Goal: Answer question/provide support

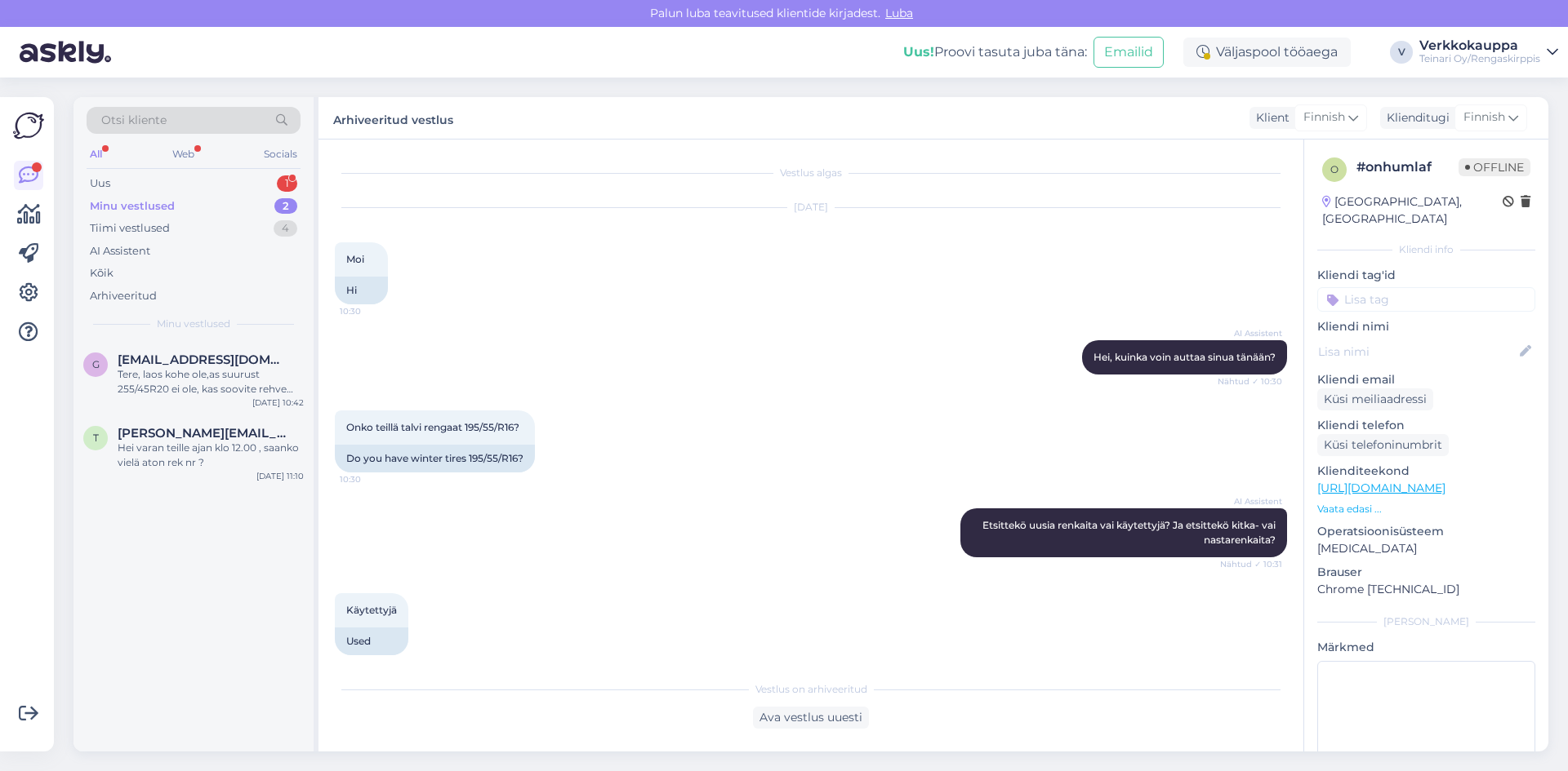
scroll to position [381, 0]
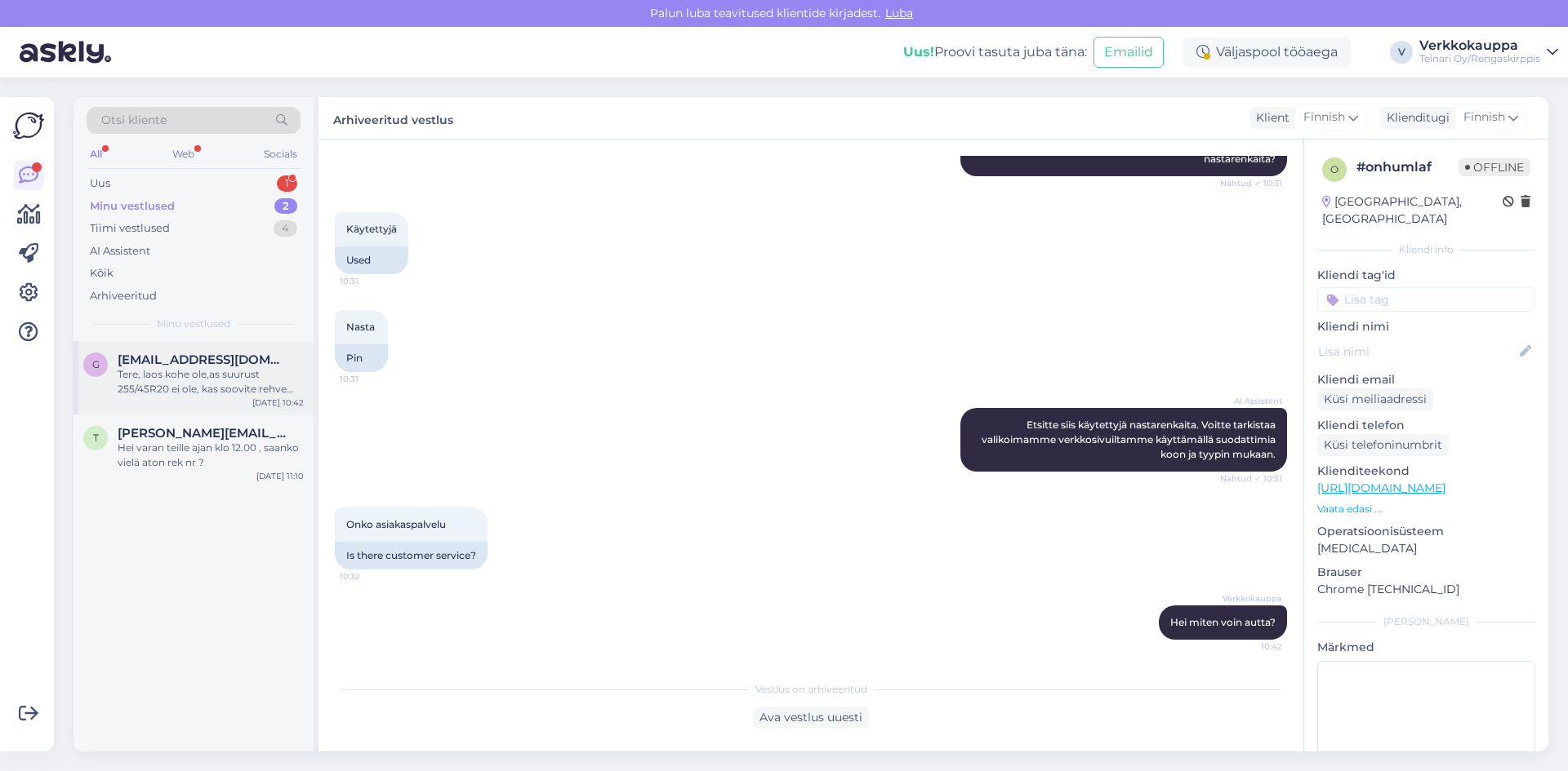
click at [195, 361] on span "[EMAIL_ADDRESS][DOMAIN_NAME]" at bounding box center [202, 360] width 170 height 14
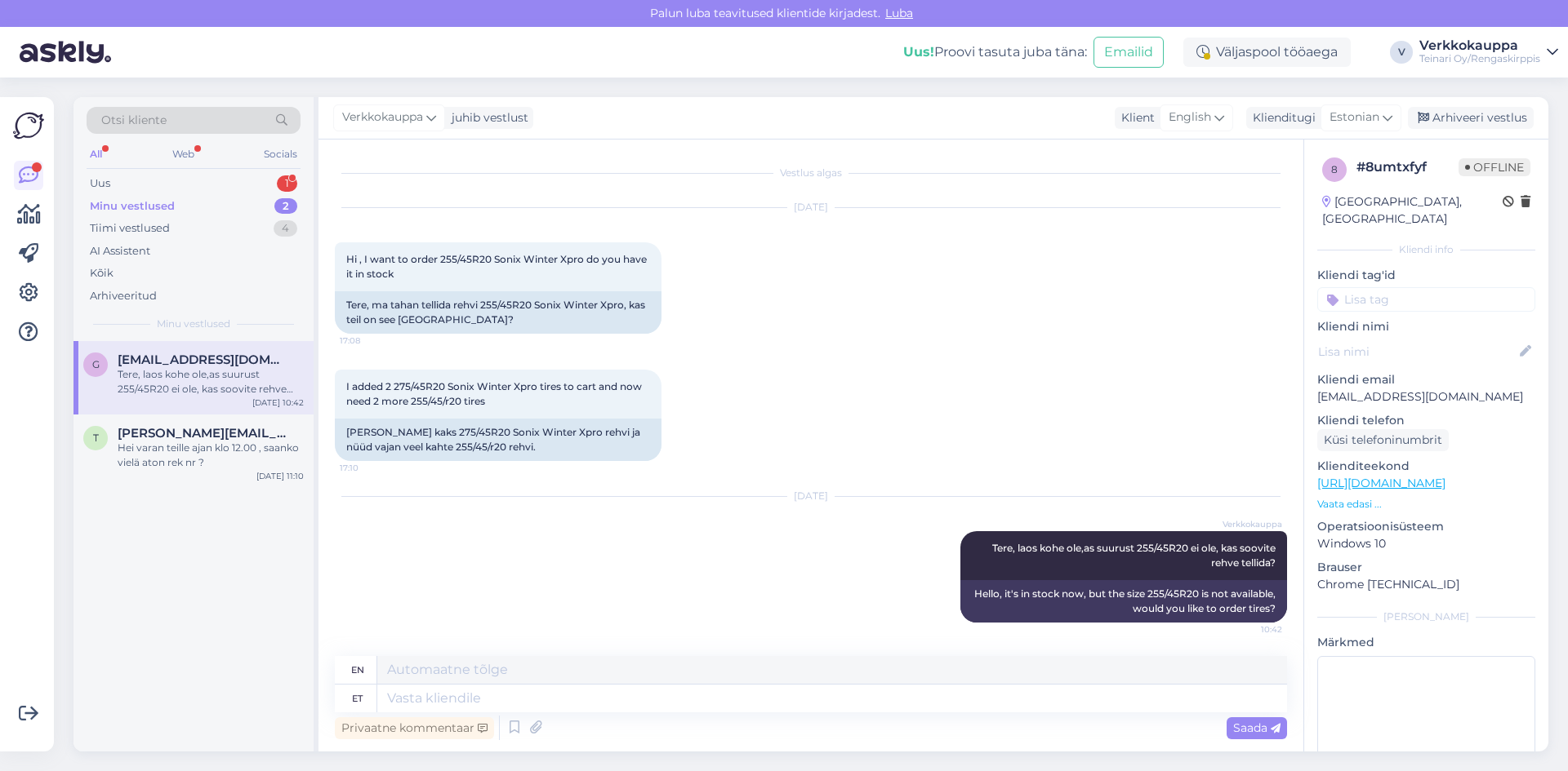
click at [166, 216] on div "Minu vestlused 2" at bounding box center [194, 206] width 214 height 22
click at [129, 175] on div "Uus 1" at bounding box center [194, 183] width 214 height 22
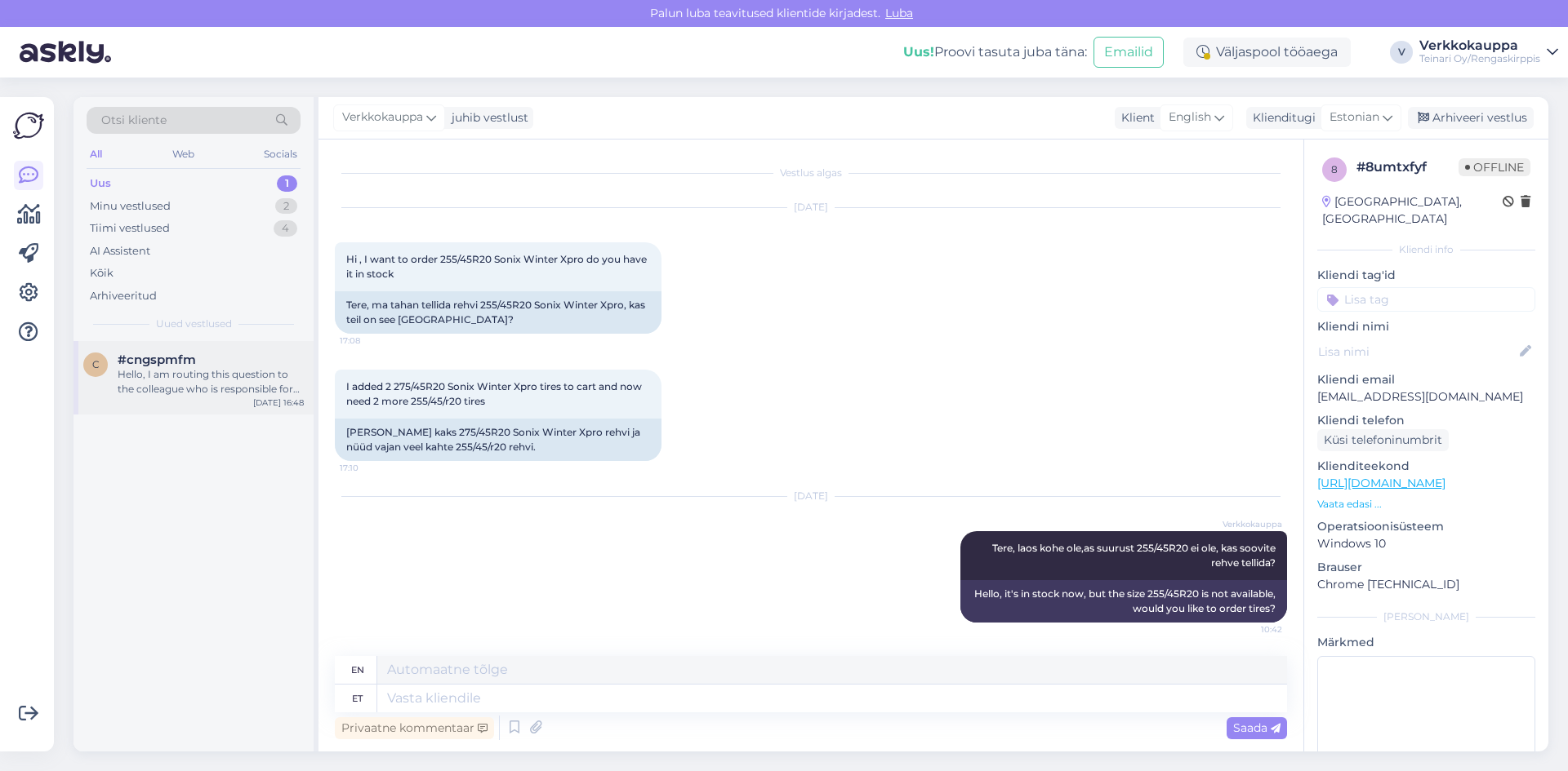
click at [205, 369] on div "Hello, I am routing this question to the colleague who is responsible for this …" at bounding box center [211, 382] width 187 height 30
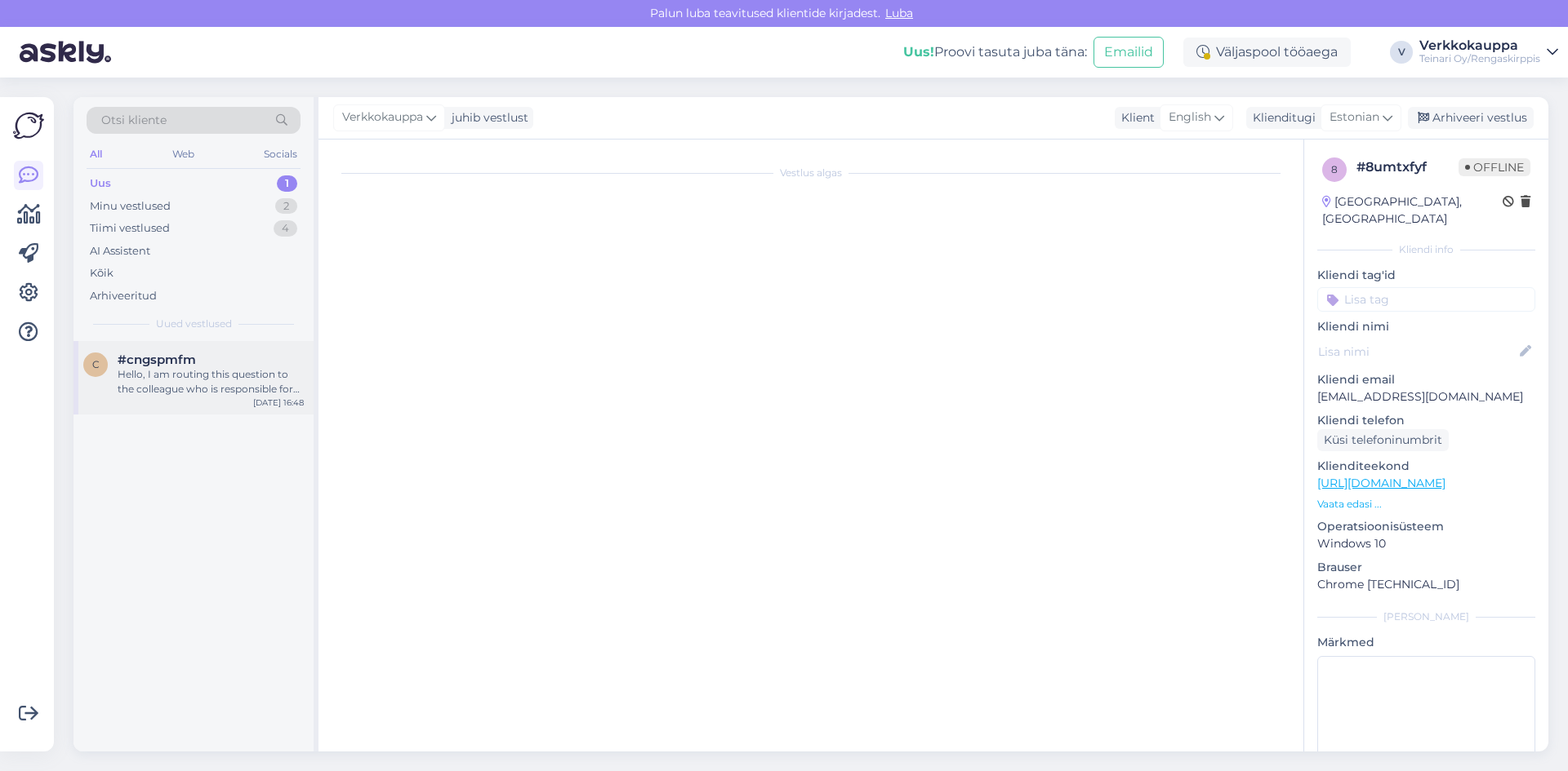
scroll to position [180, 0]
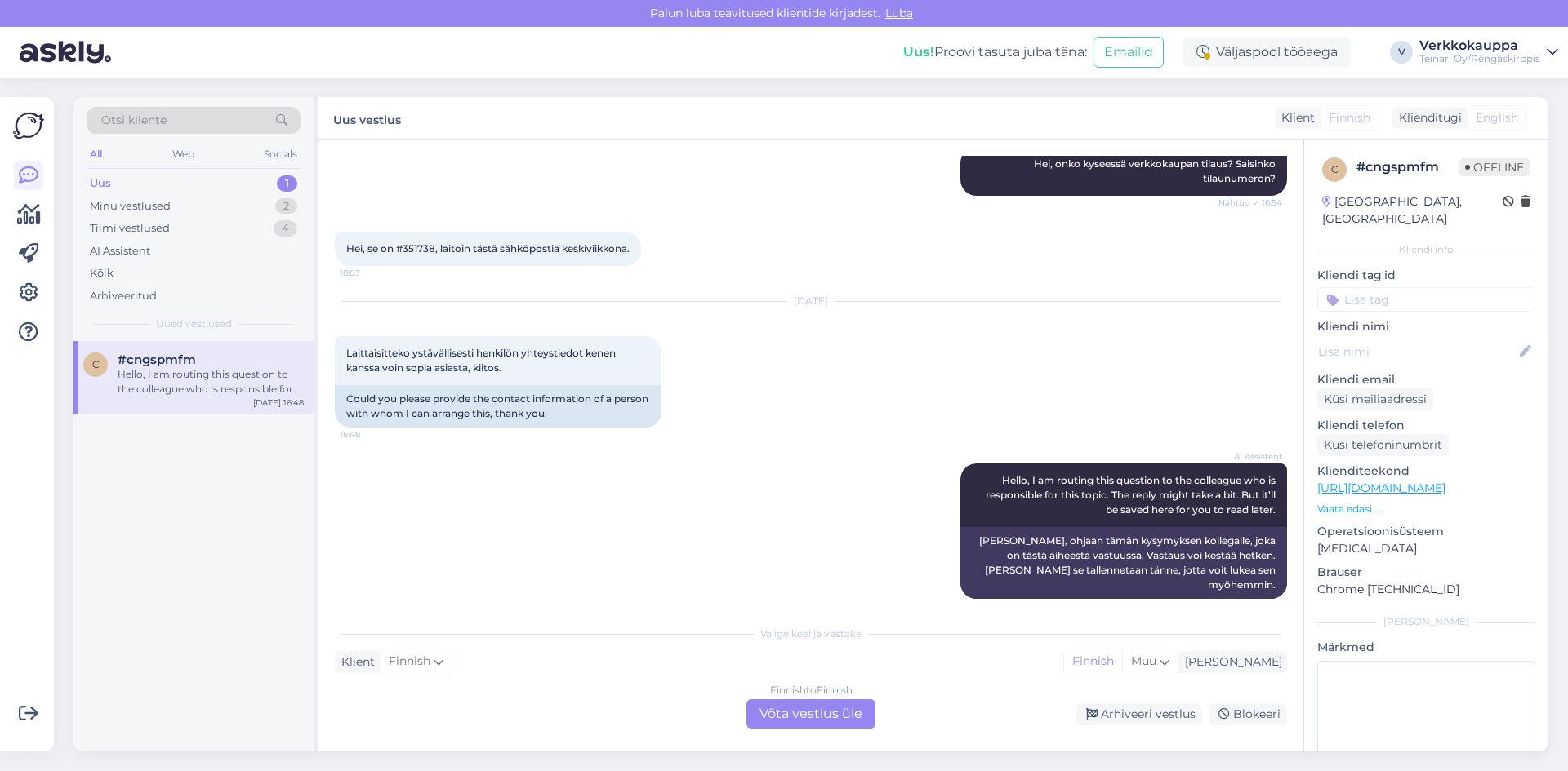
click at [813, 712] on div "Finnish to Finnish Võta vestlus üle" at bounding box center [811, 714] width 129 height 30
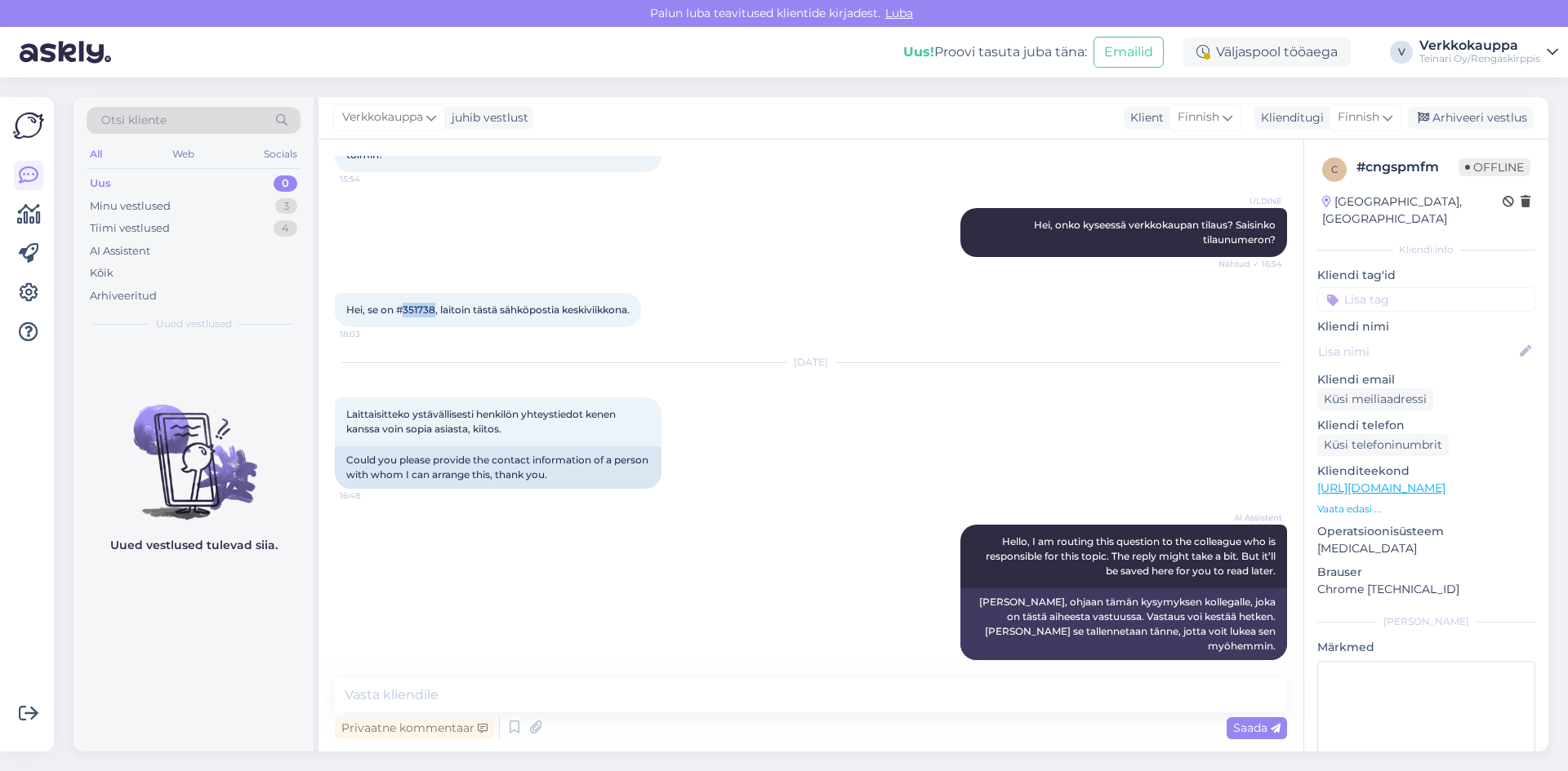
drag, startPoint x: 404, startPoint y: 306, endPoint x: 435, endPoint y: 306, distance: 31.0
click at [435, 306] on span "Hei, se on #351738, laitoin tästä sähköpostia keskiviikkona." at bounding box center [488, 310] width 283 height 13
copy span "351738"
click at [400, 690] on textarea at bounding box center [811, 696] width 953 height 34
paste textarea "Rengaskirppis Espoo Puh: [PHONE_NUMBER]"
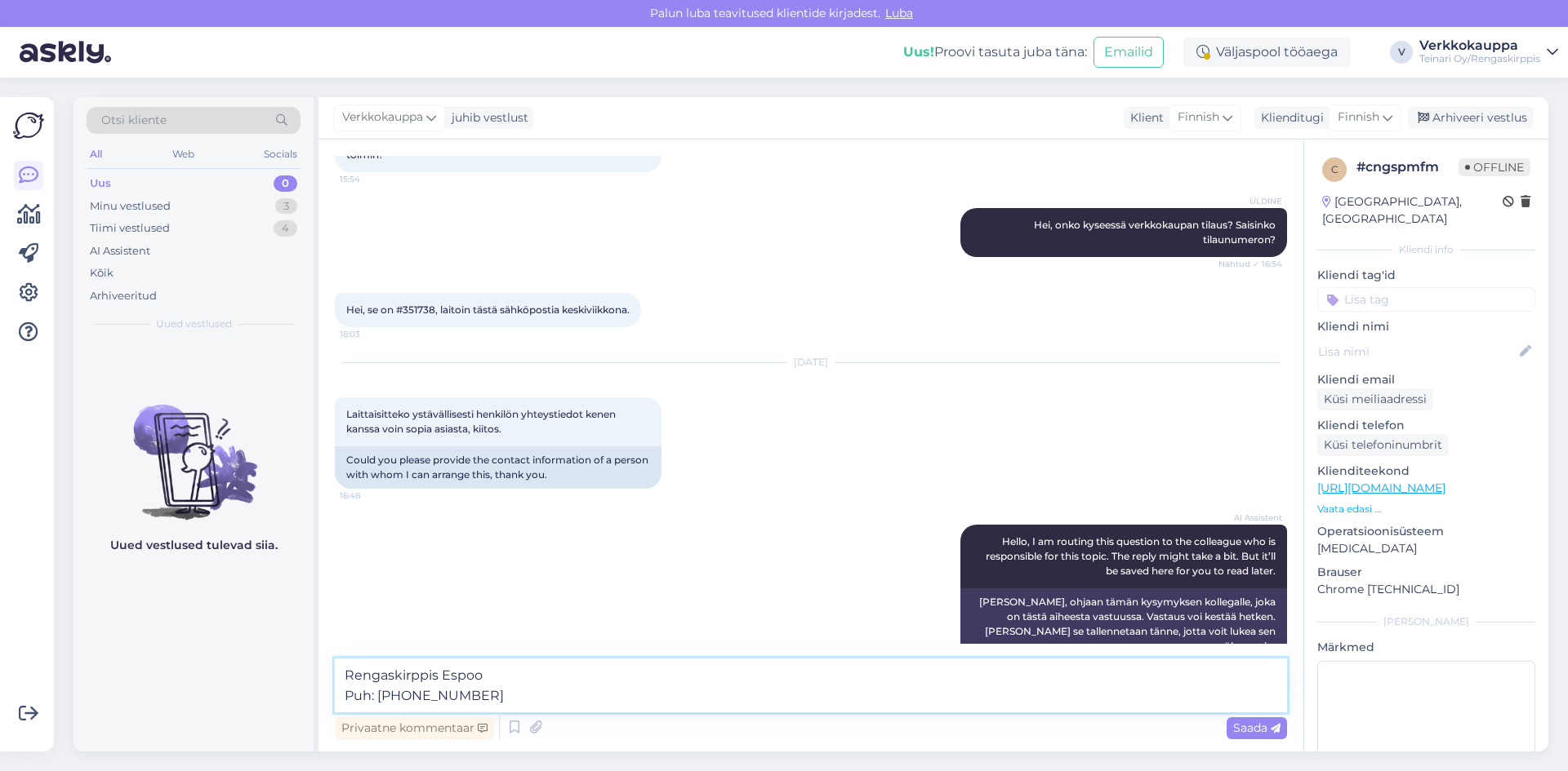
scroll to position [139, 0]
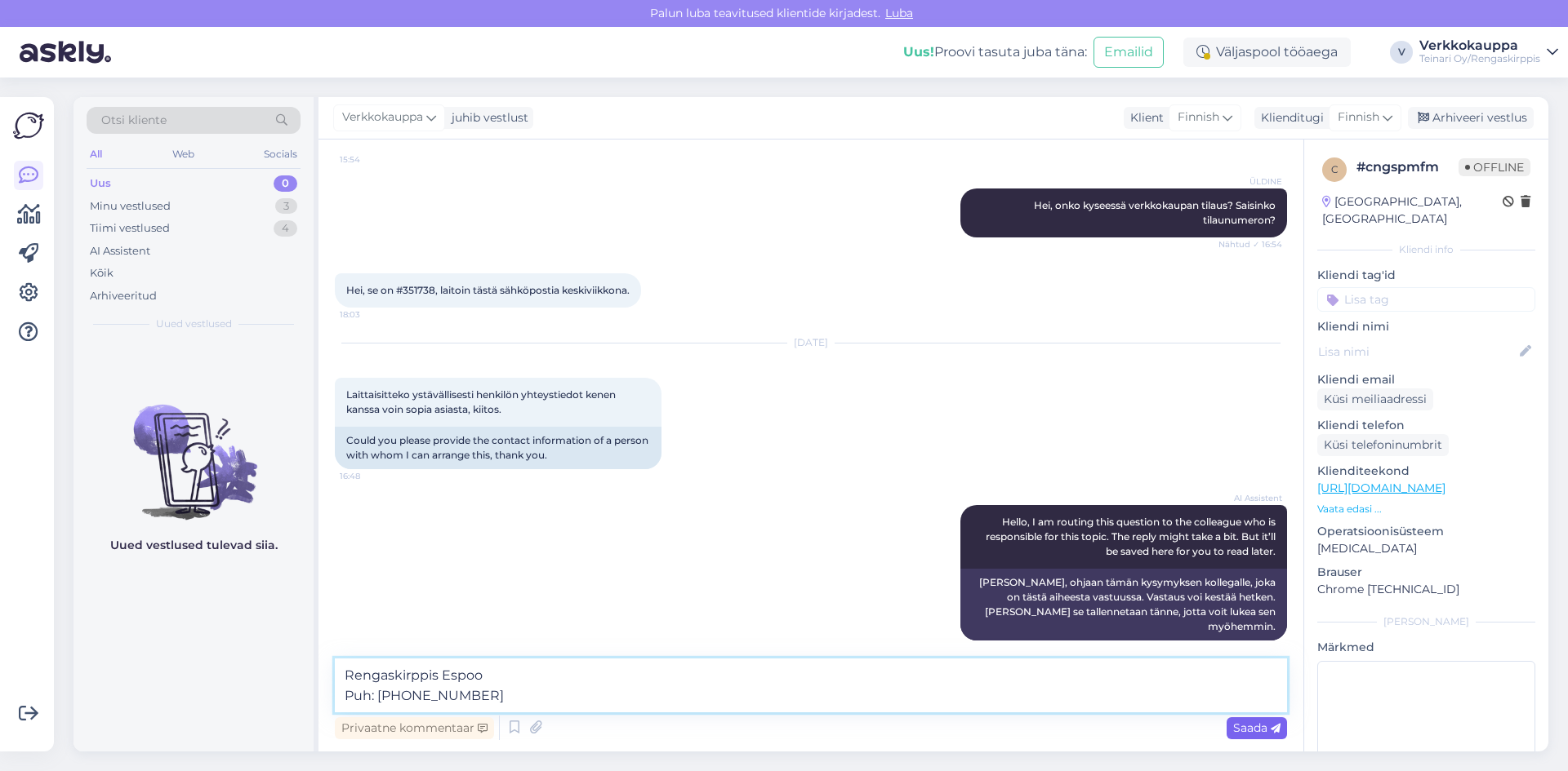
type textarea "Rengaskirppis Espoo Puh: [PHONE_NUMBER]"
click at [1242, 728] on span "Saada" at bounding box center [1257, 728] width 48 height 14
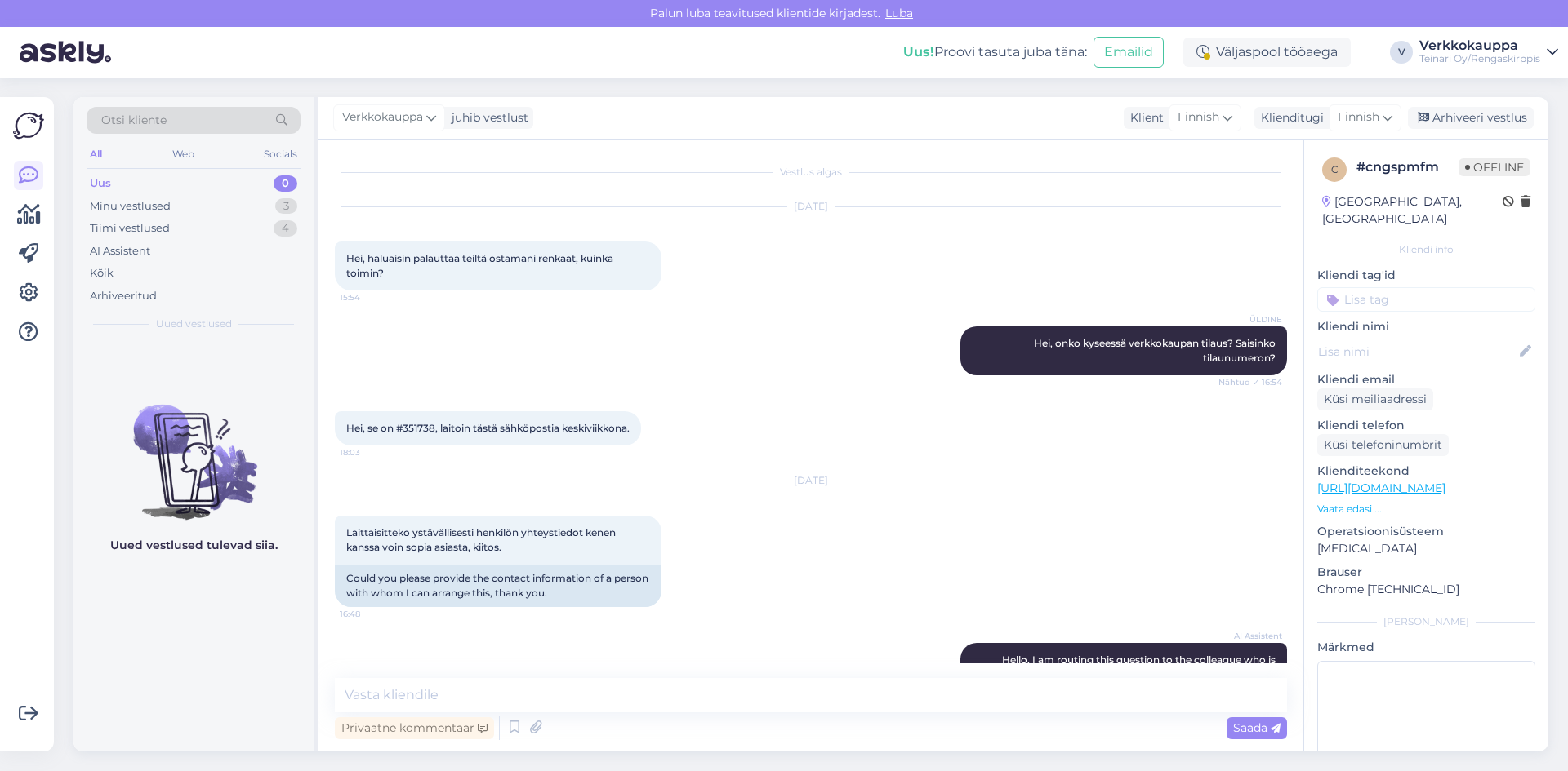
scroll to position [0, 0]
